Goal: Task Accomplishment & Management: Use online tool/utility

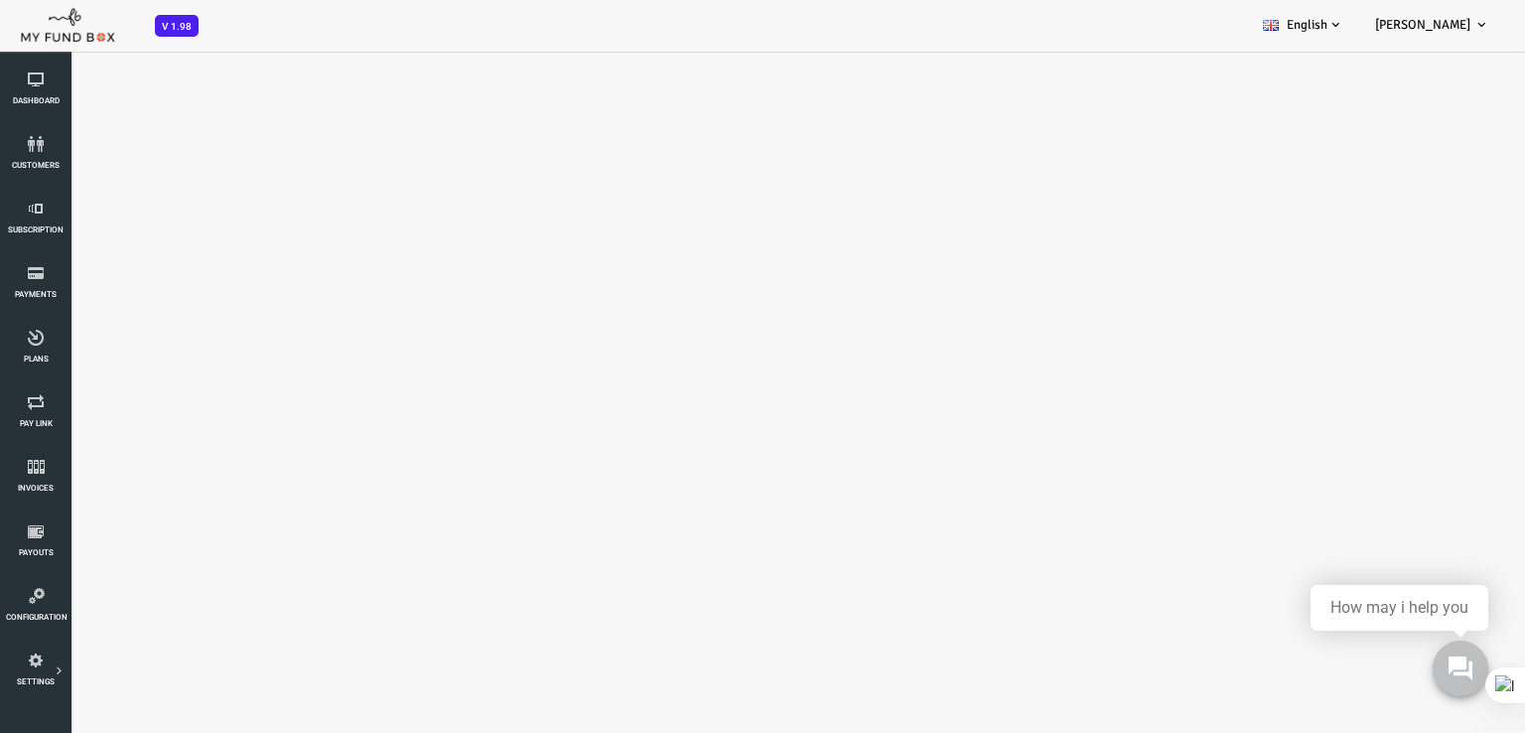
select select "100"
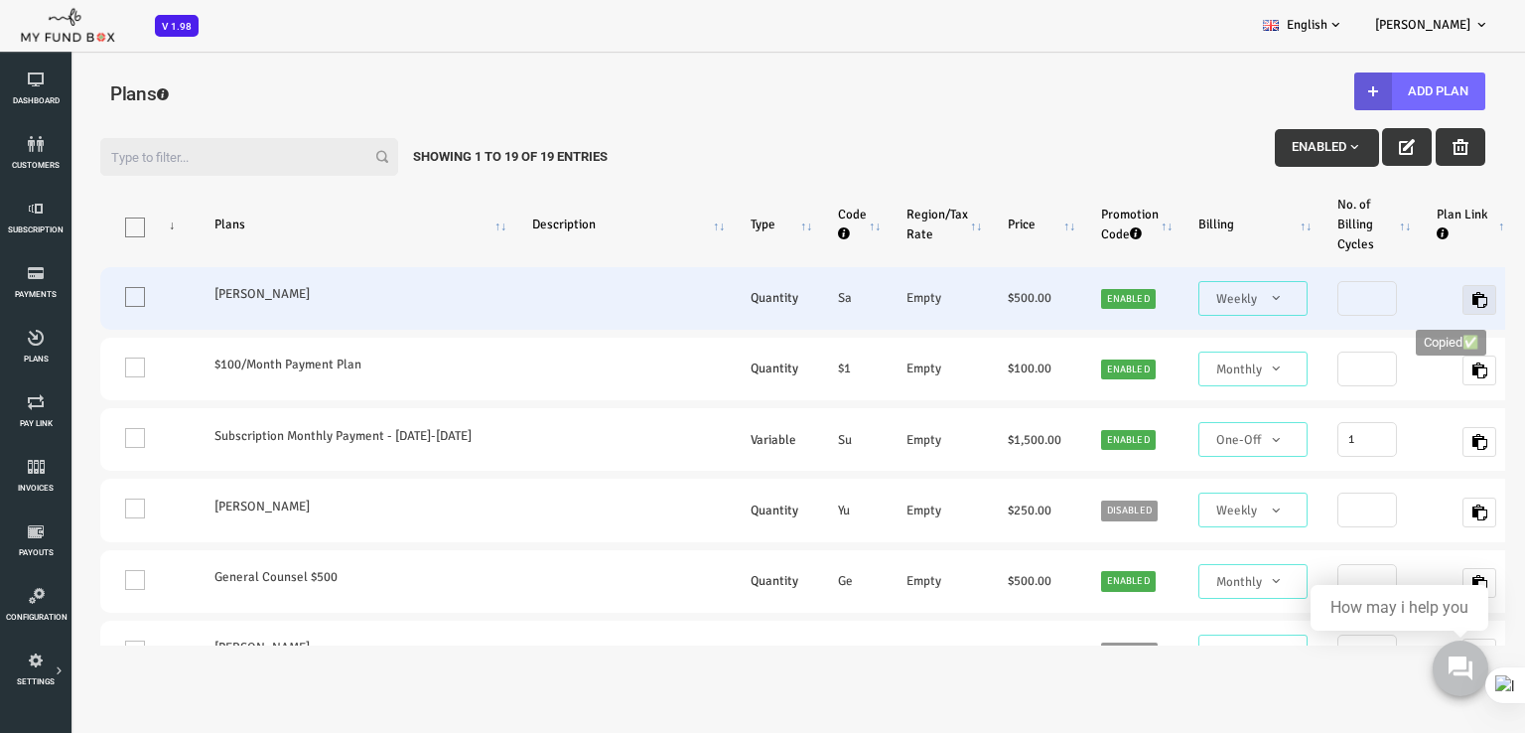
click at [1411, 300] on icon "button" at bounding box center [1419, 300] width 16 height 16
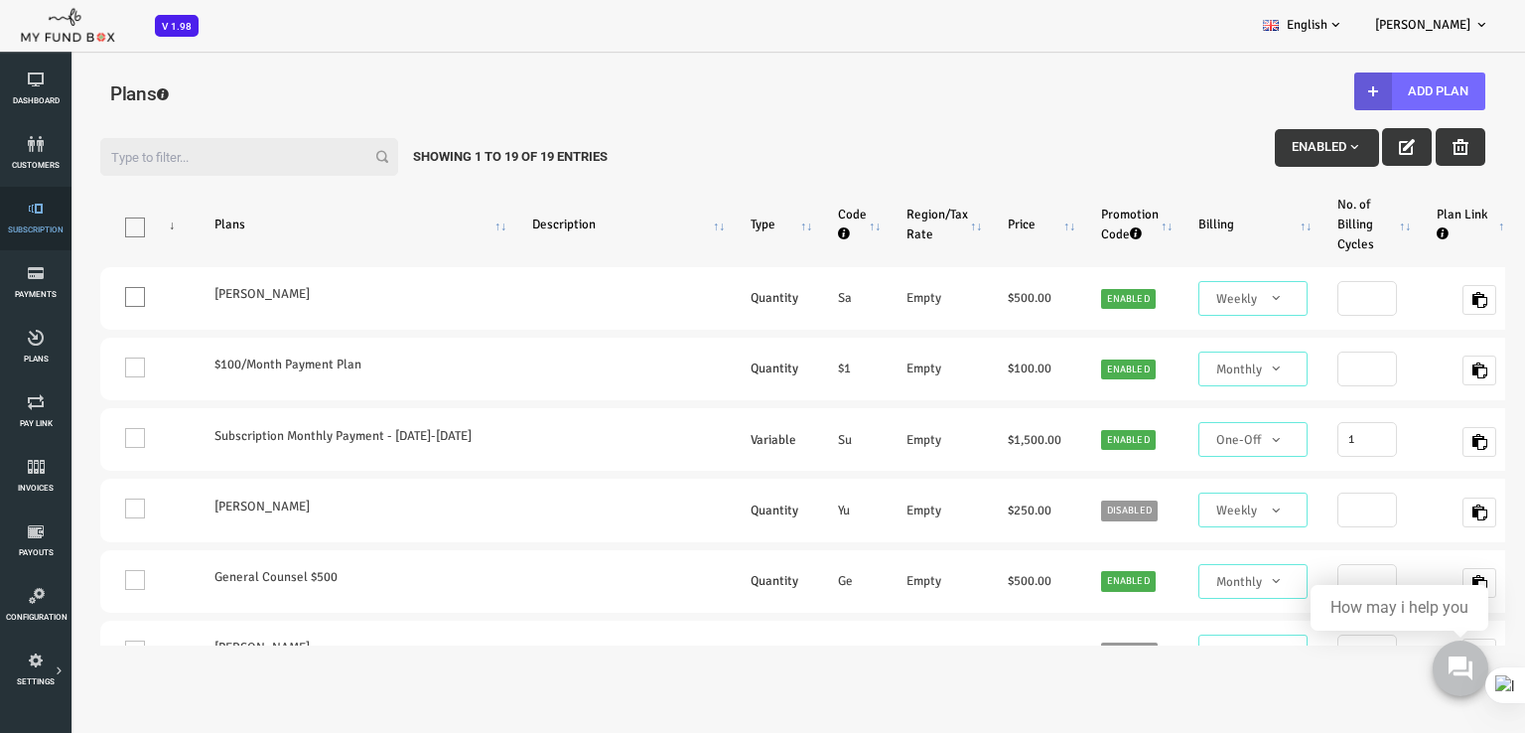
click at [47, 220] on link "Subscription" at bounding box center [36, 219] width 60 height 64
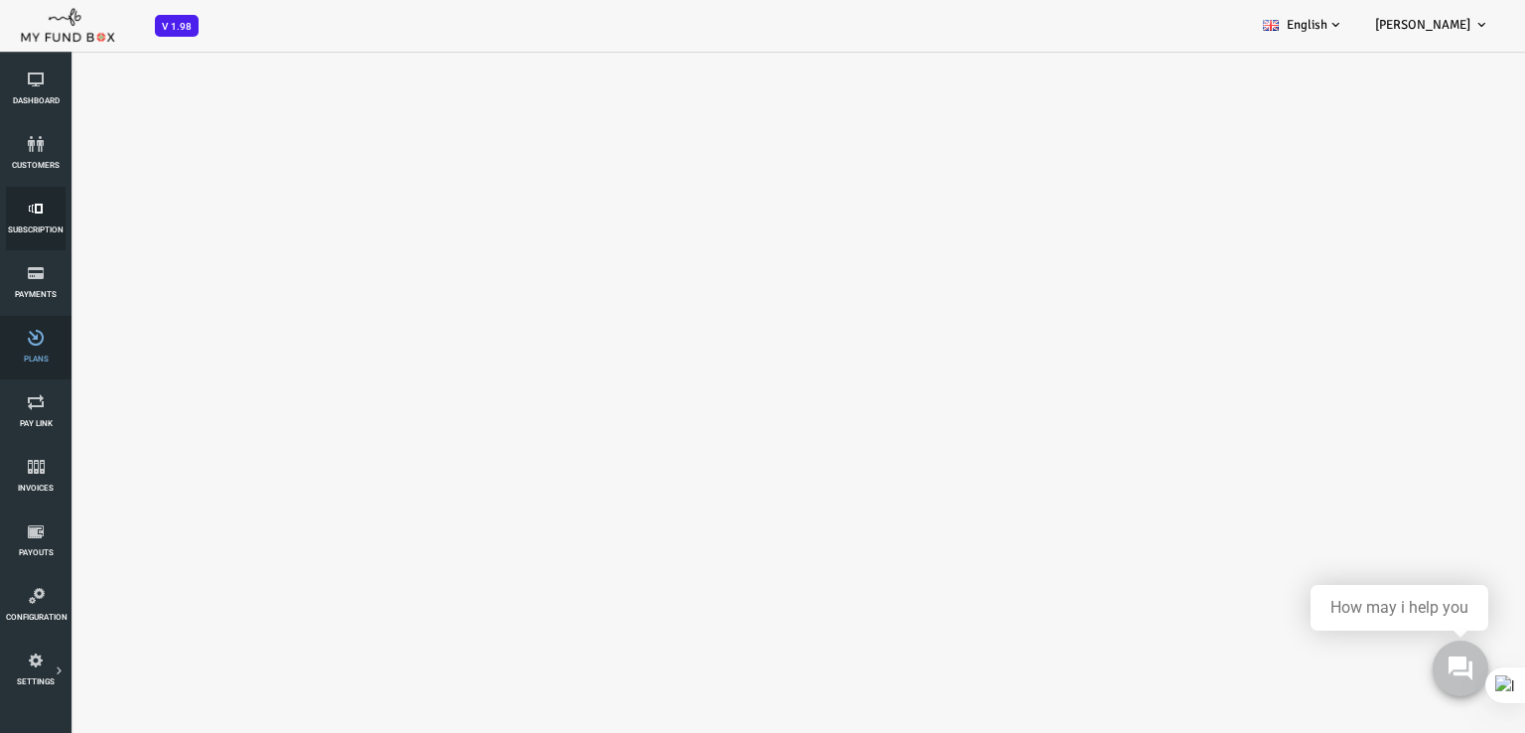
select select "100"
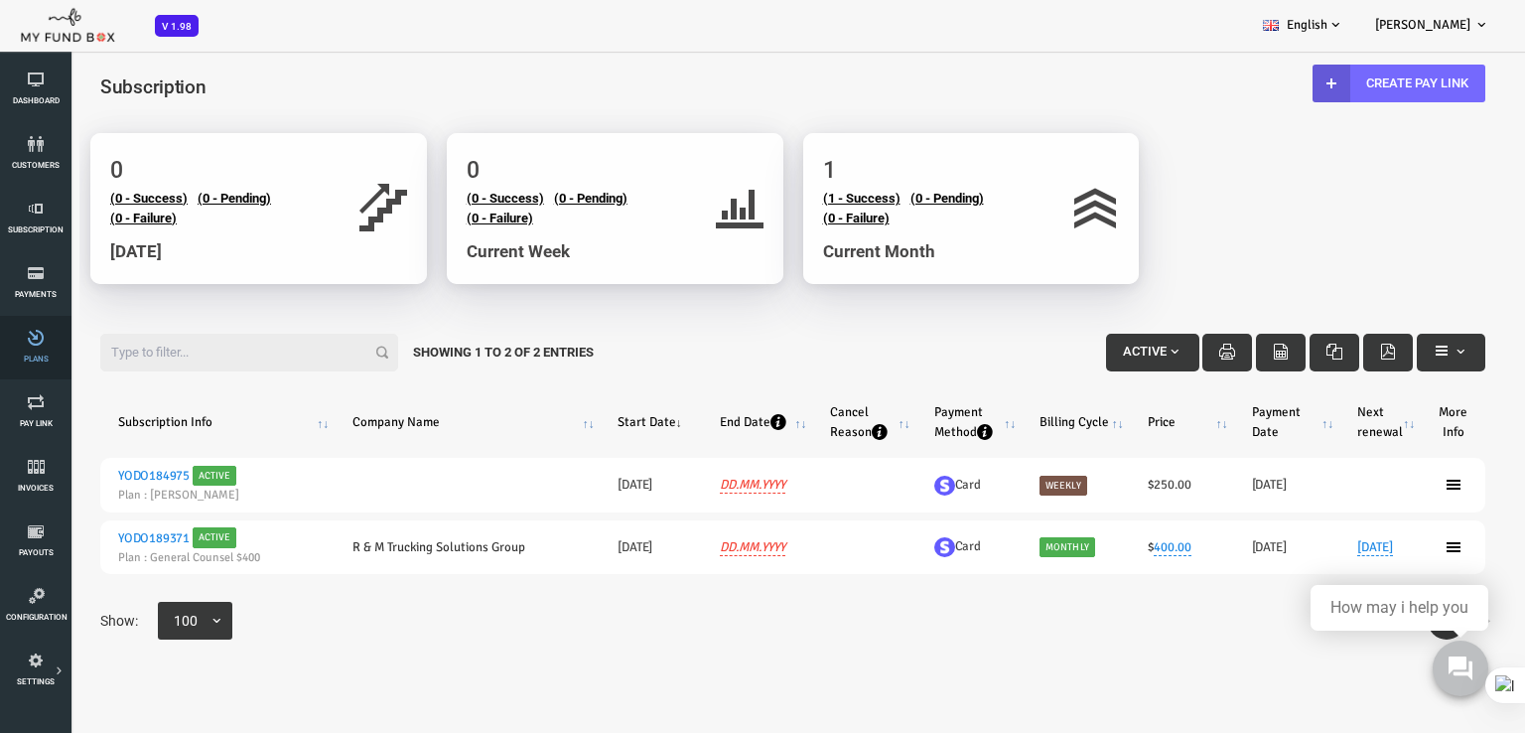
click at [0, 0] on span "Plans" at bounding box center [0, 0] width 0 height 0
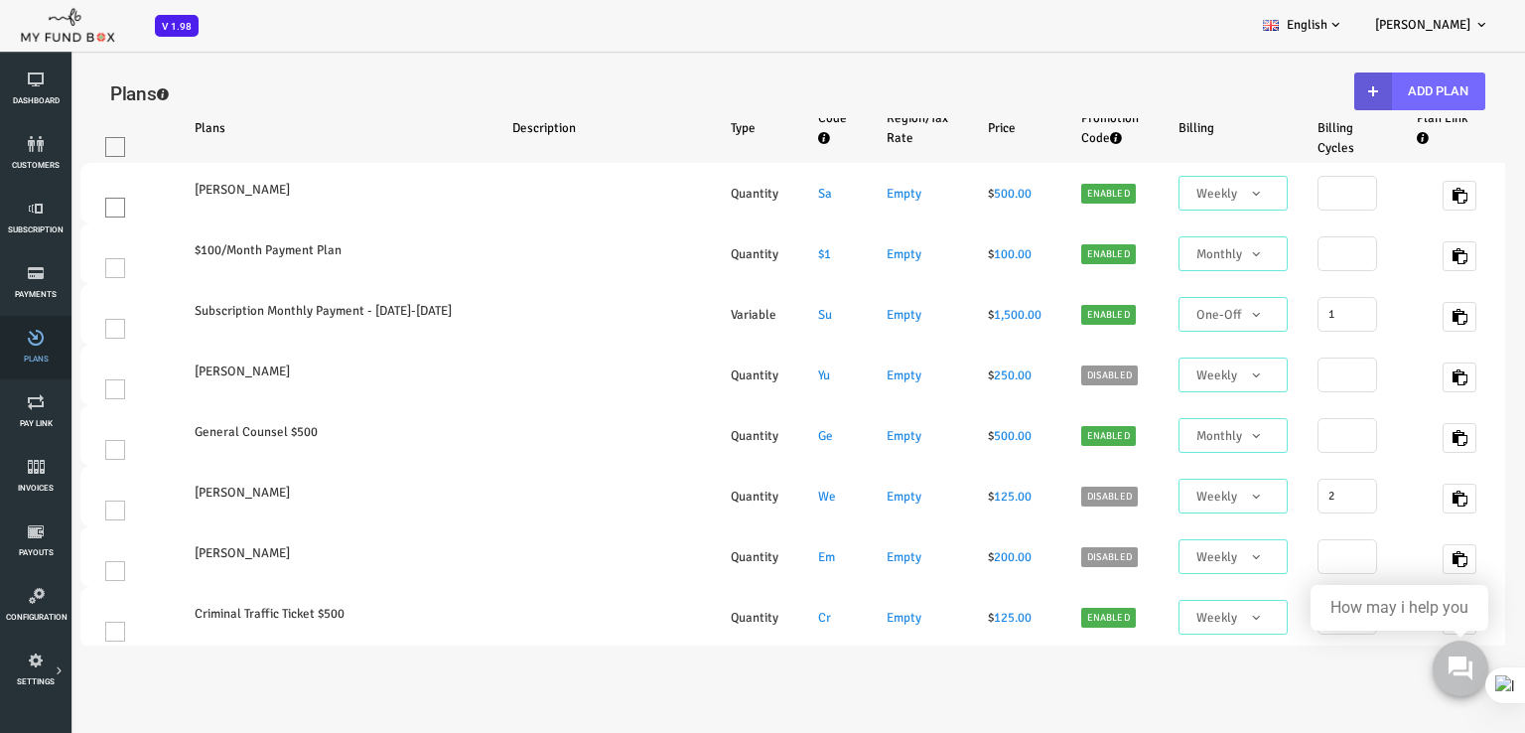
select select "100"
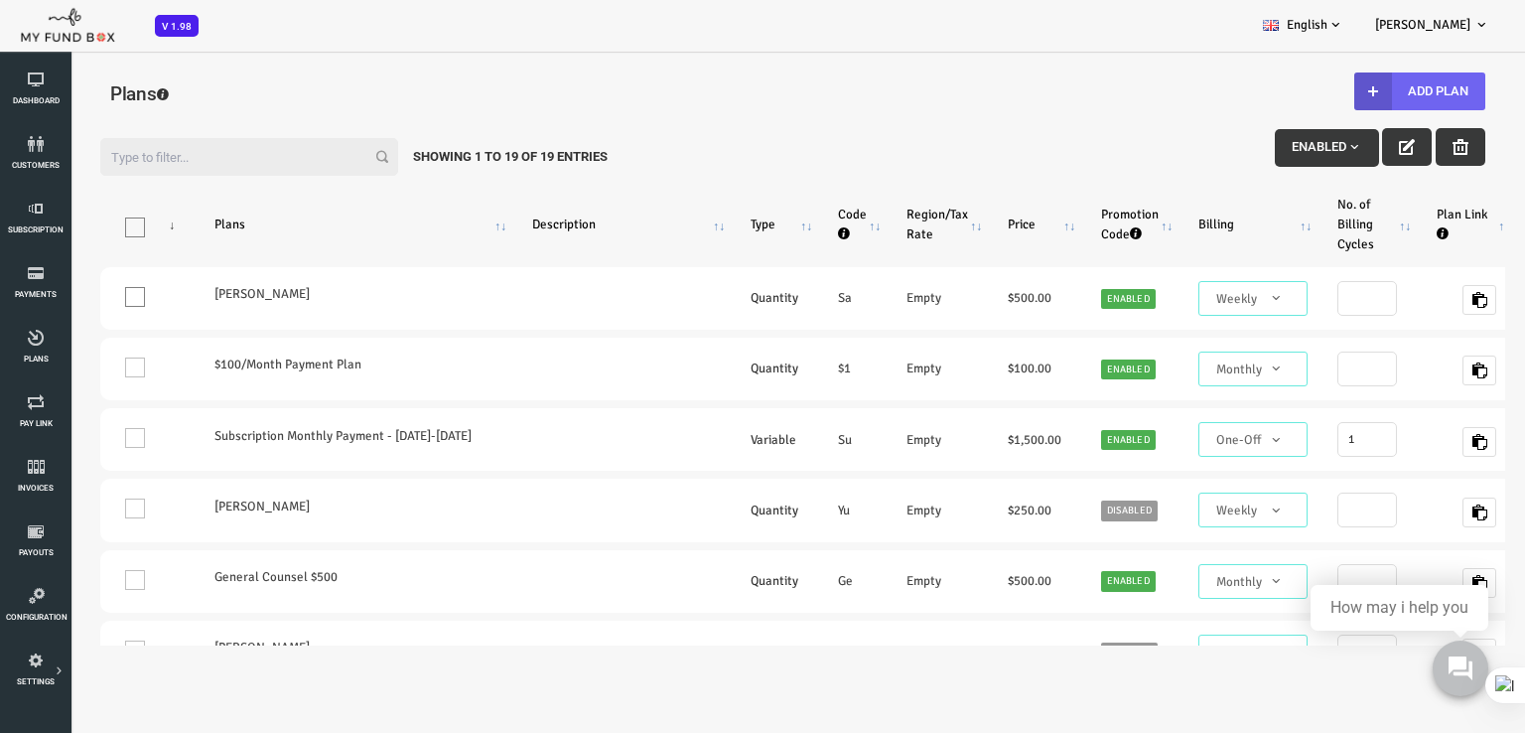
click at [1378, 88] on button "Add Plan" at bounding box center [1358, 91] width 131 height 38
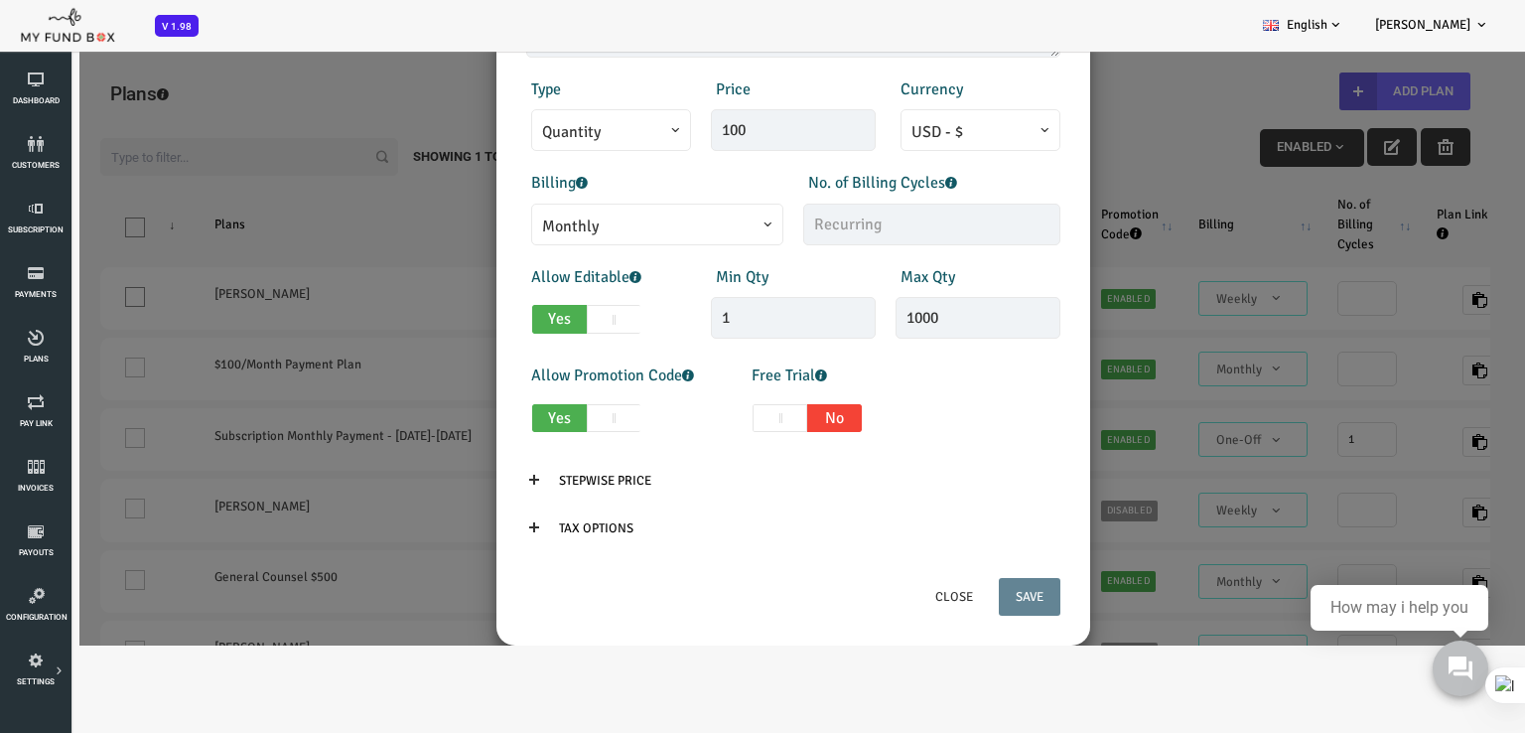
scroll to position [378, 0]
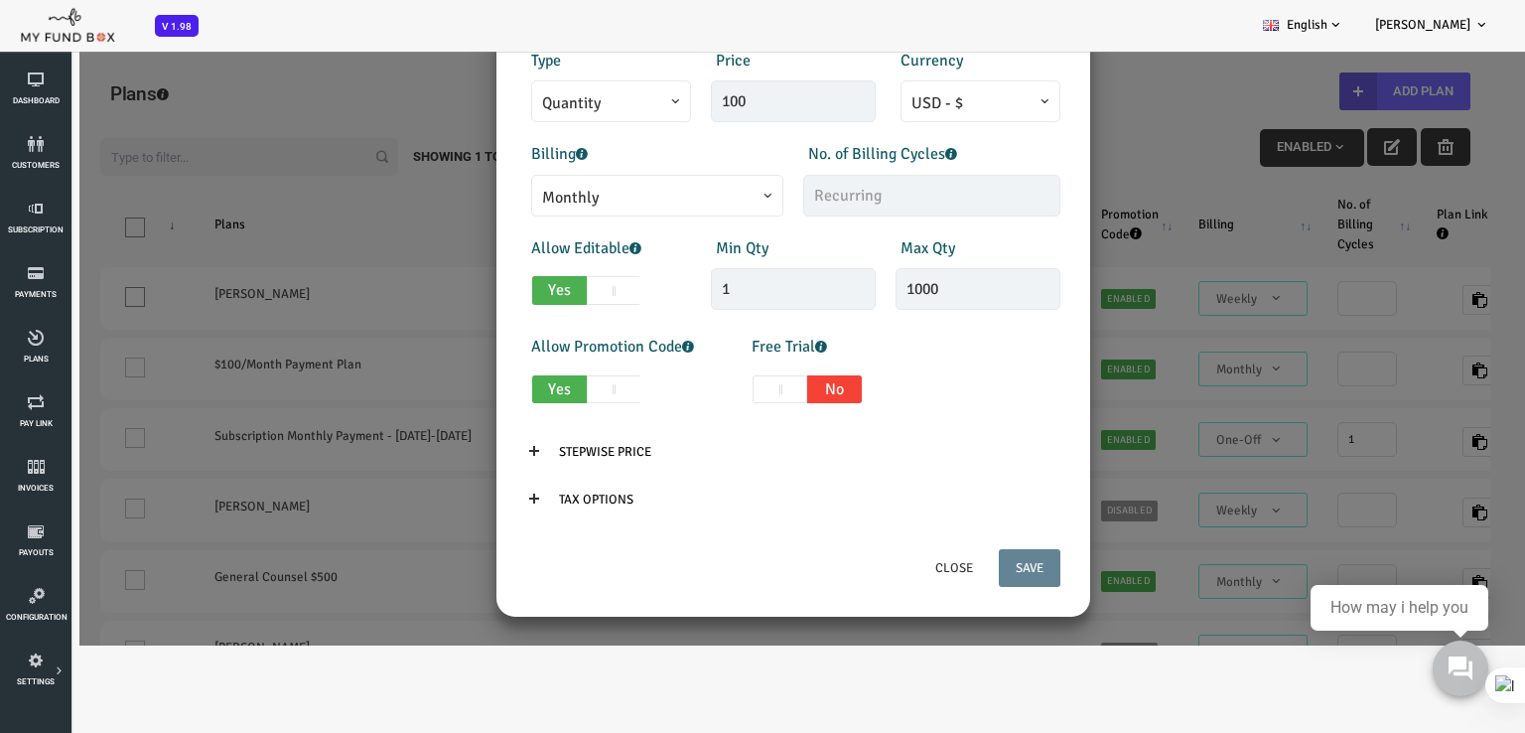
click at [658, 204] on span "Monthly" at bounding box center [596, 198] width 230 height 25
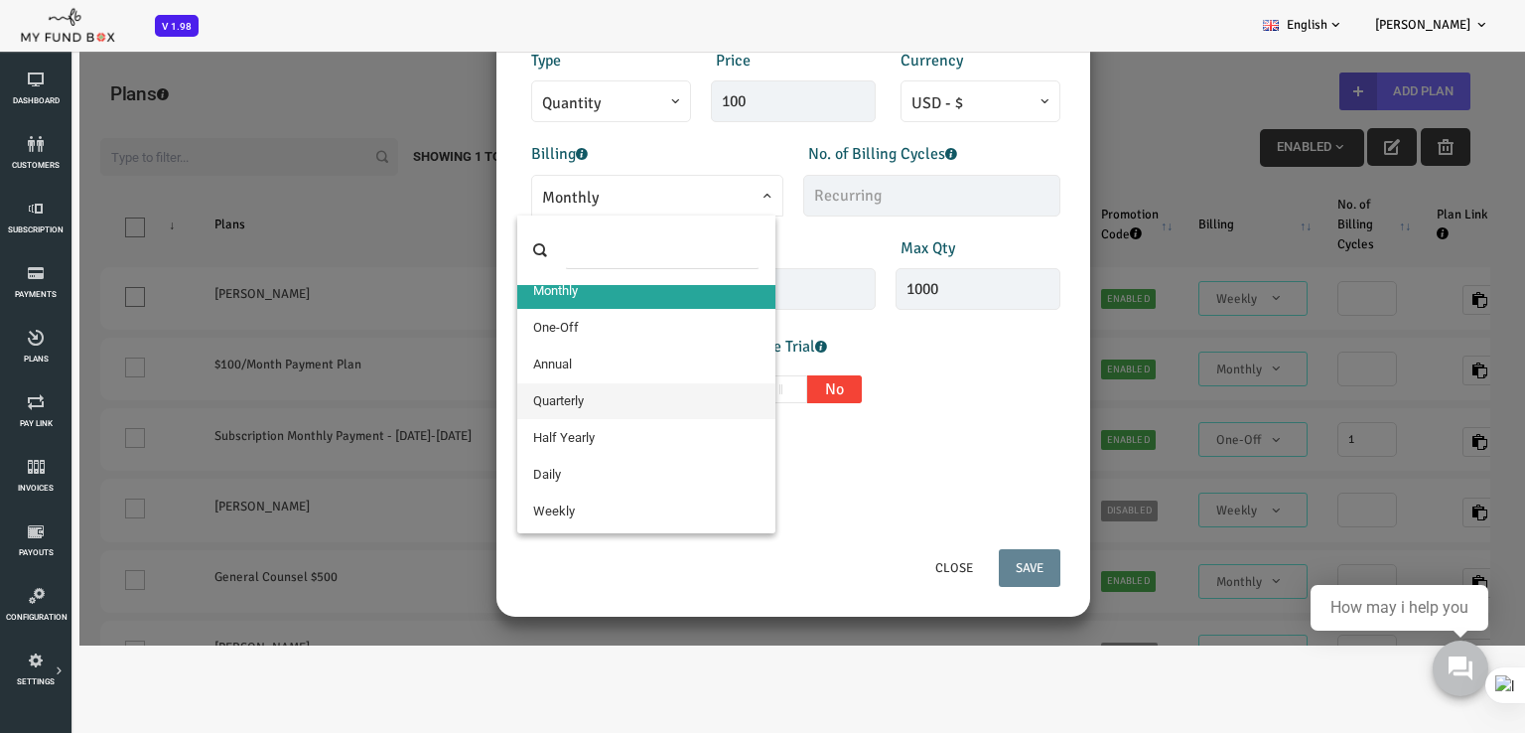
scroll to position [16, 0]
click at [997, 457] on div "Products Invoice Product is empty Plans * This field is required Description 1/…" at bounding box center [733, 158] width 574 height 780
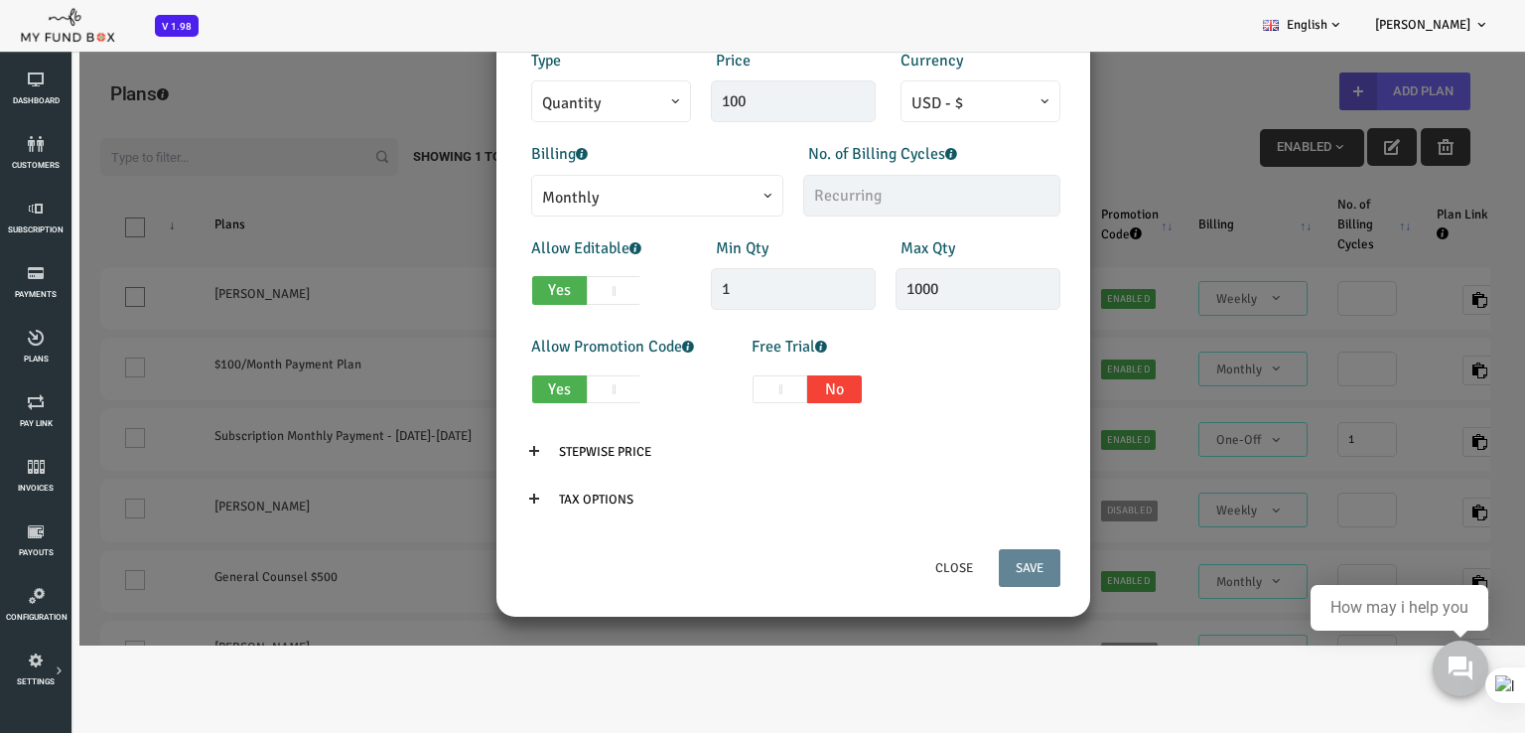
click at [609, 198] on span "Monthly" at bounding box center [596, 198] width 230 height 25
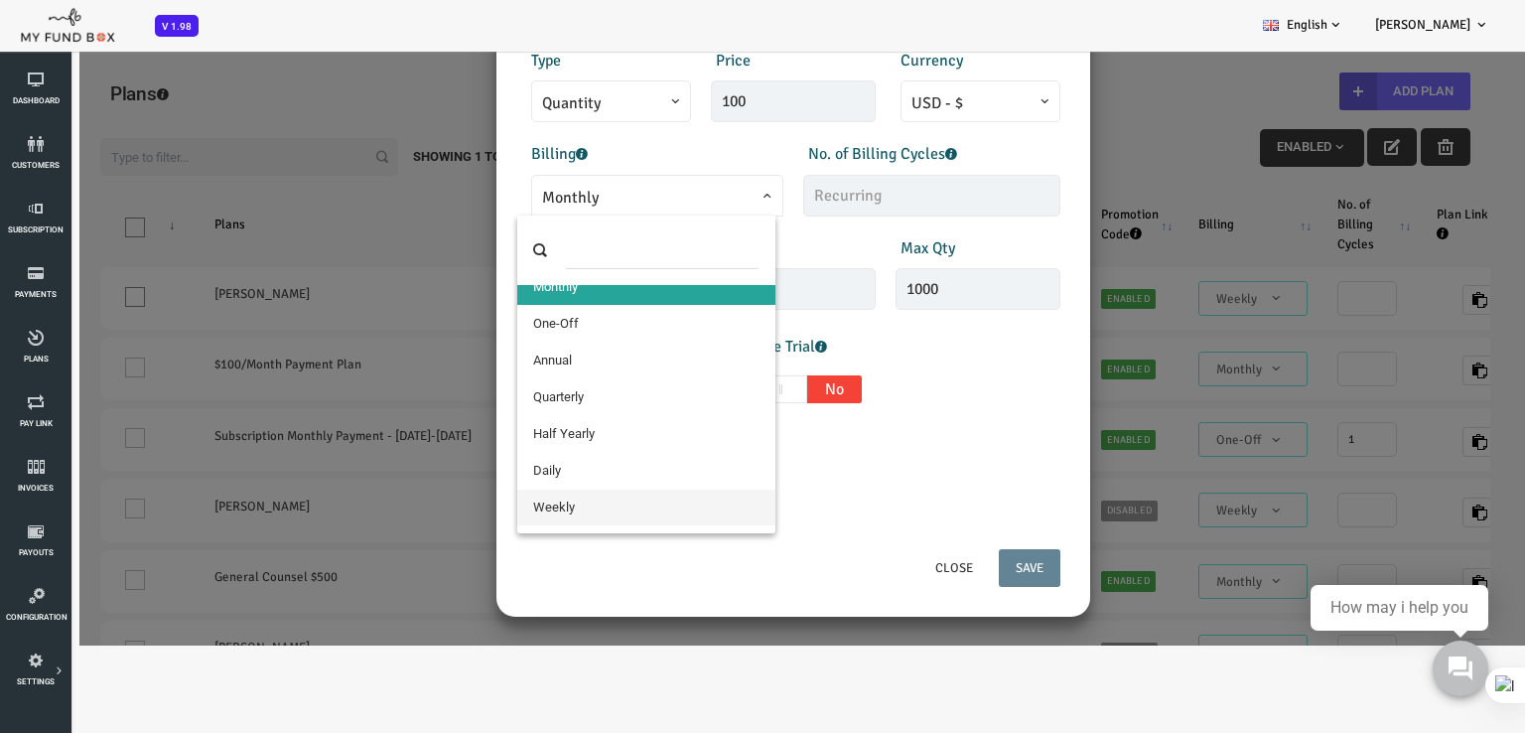
select select "9"
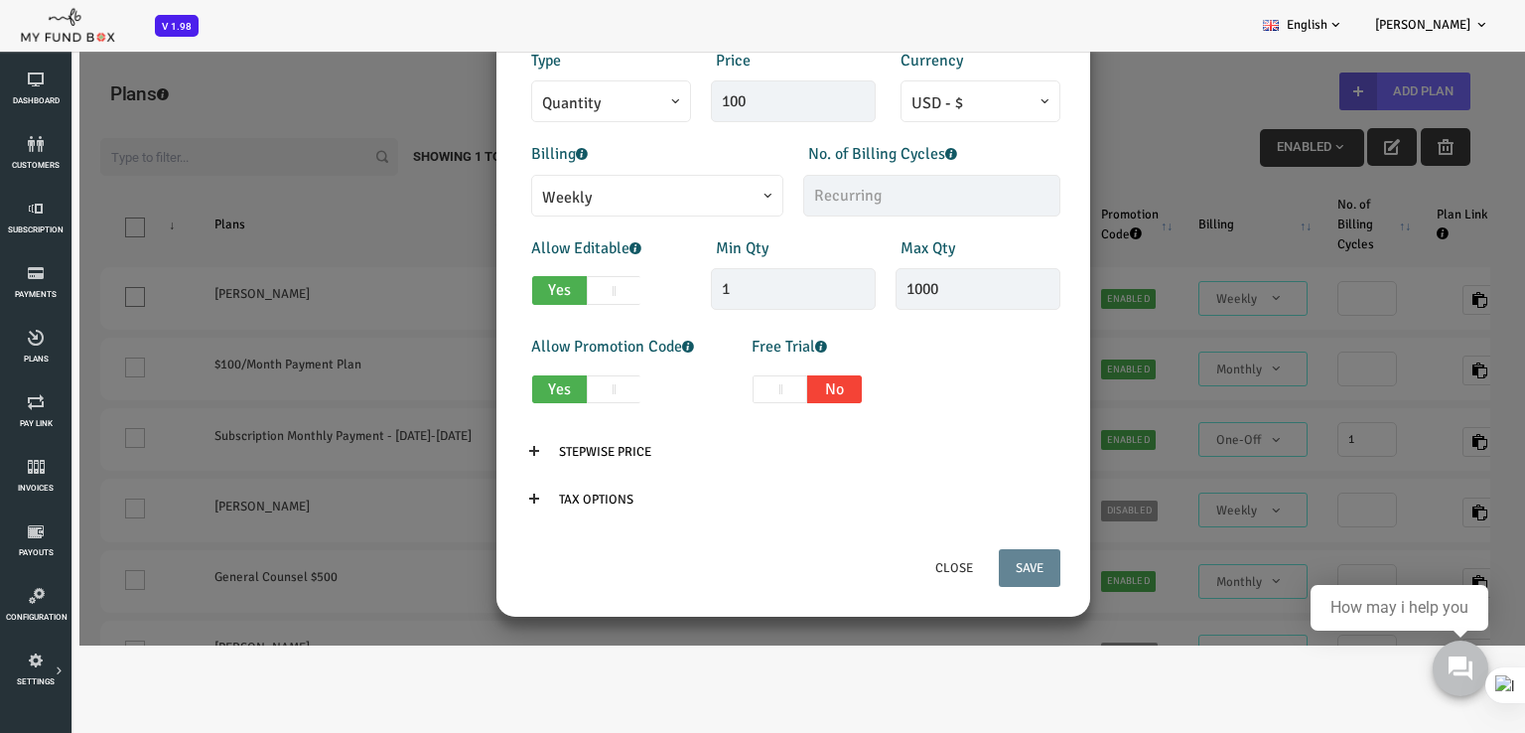
click at [885, 501] on p "Tax Options" at bounding box center [733, 499] width 534 height 38
click at [466, 452] on icon at bounding box center [474, 451] width 16 height 16
click at [728, 475] on div "Products Invoice Product is empty Plans * This field is required Description 1/…" at bounding box center [733, 158] width 574 height 780
click at [466, 497] on icon at bounding box center [474, 498] width 16 height 16
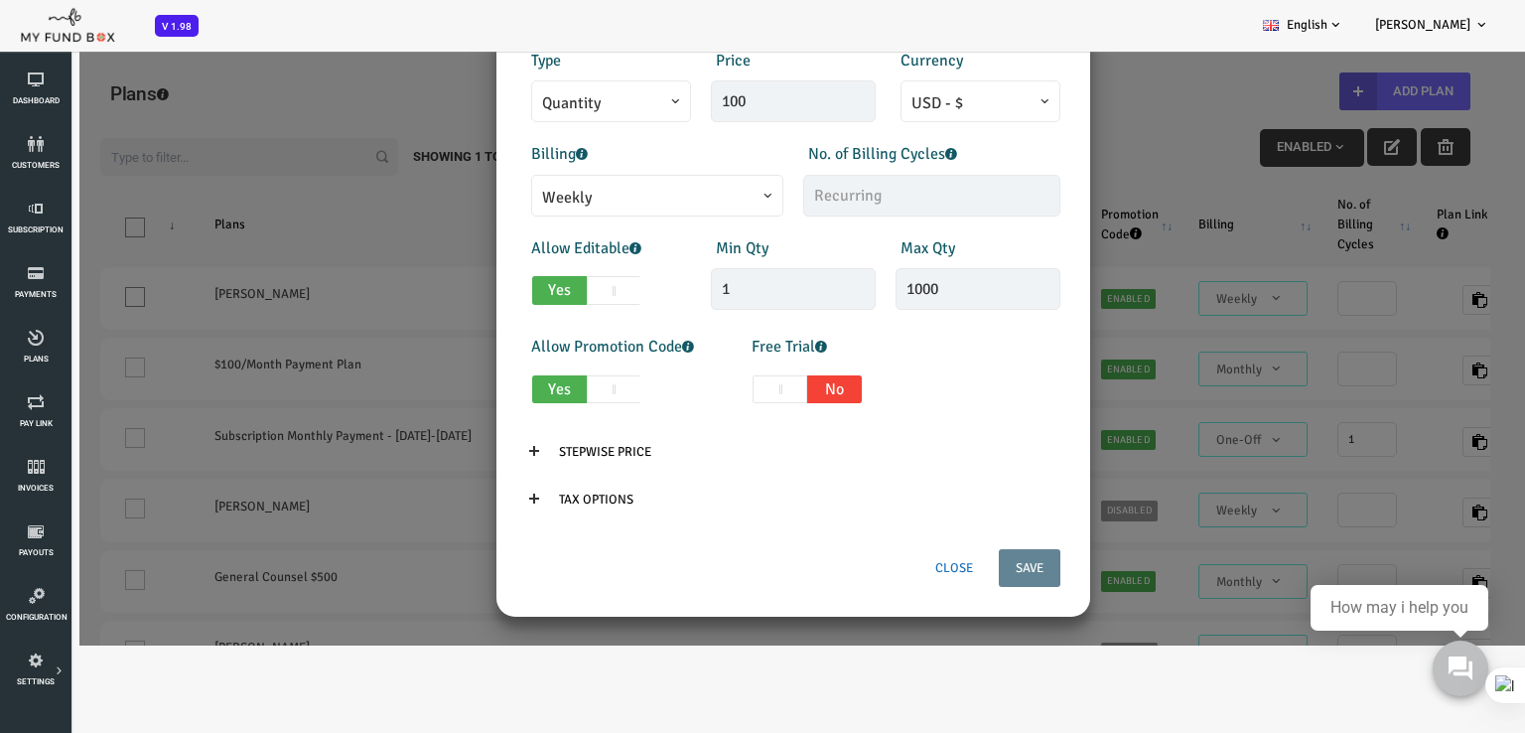
click at [879, 564] on button "Close" at bounding box center [893, 568] width 71 height 38
